Goal: Information Seeking & Learning: Learn about a topic

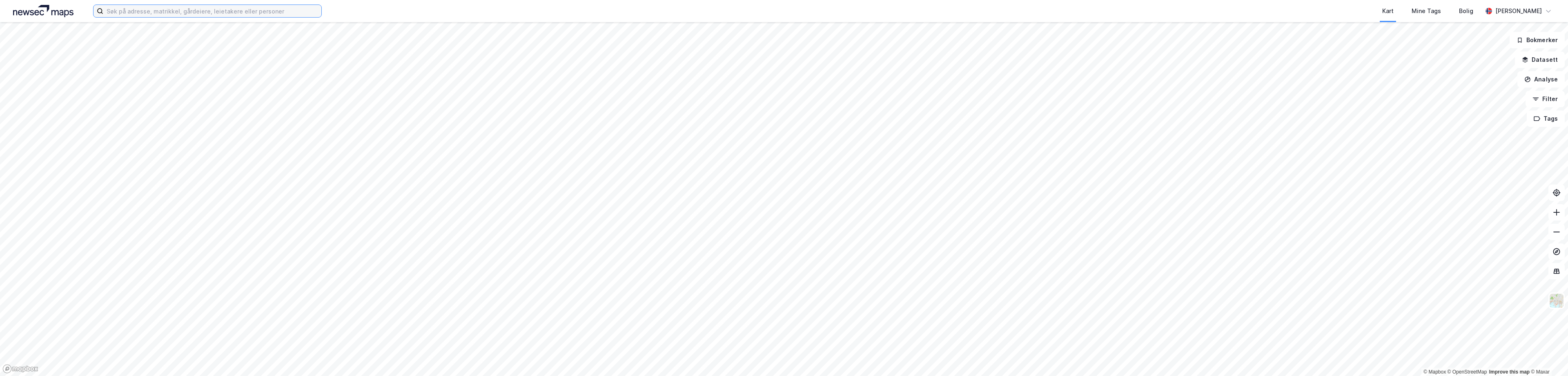
click at [133, 14] on input at bounding box center [212, 11] width 218 height 12
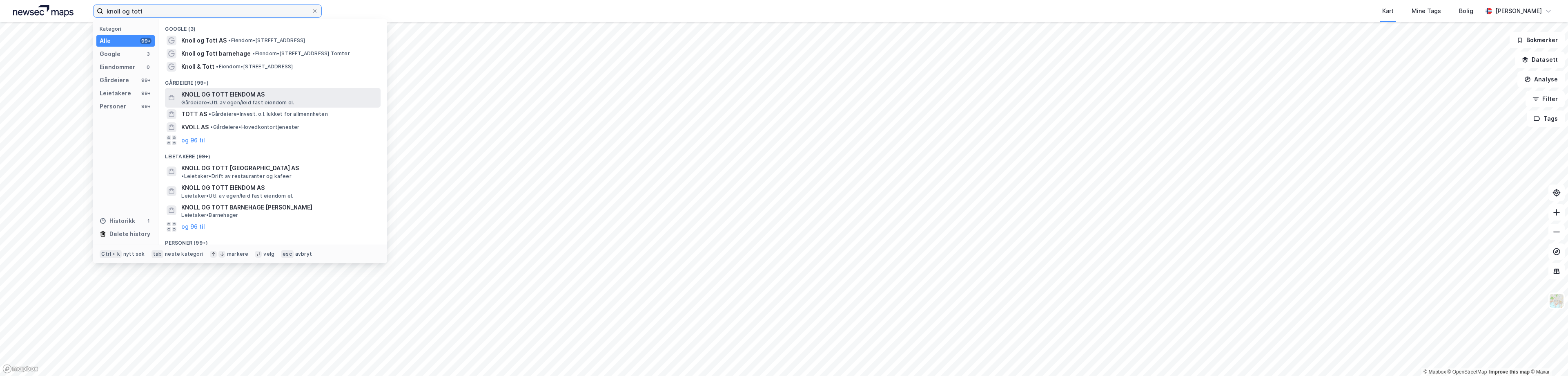
type input "knoll og tott"
click at [266, 94] on span "KNOLL OG TOTT EIENDOM AS" at bounding box center [280, 94] width 196 height 10
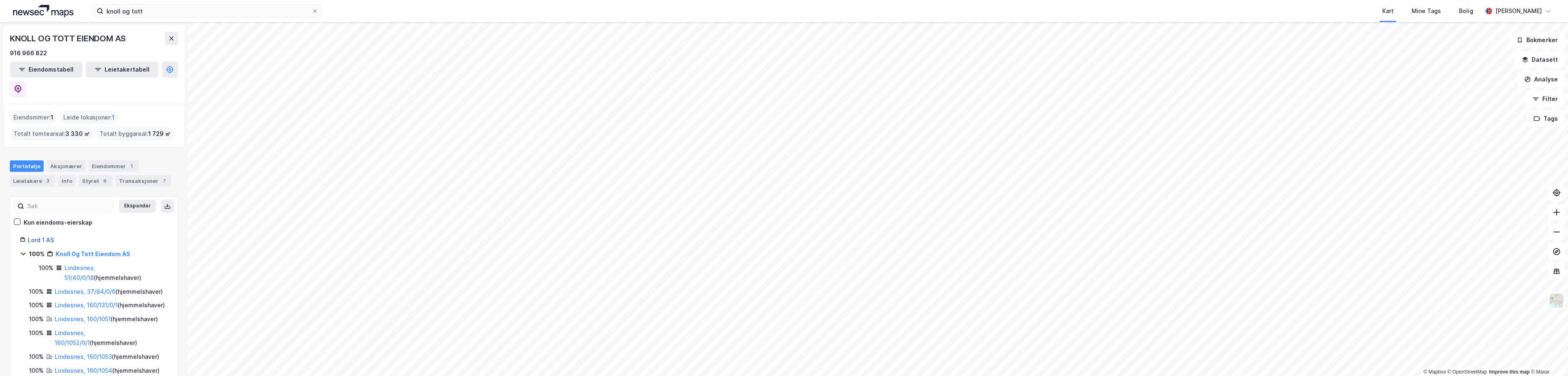
click at [48, 236] on link "Lord 1 AS" at bounding box center [41, 239] width 26 height 7
